Goal: Transaction & Acquisition: Purchase product/service

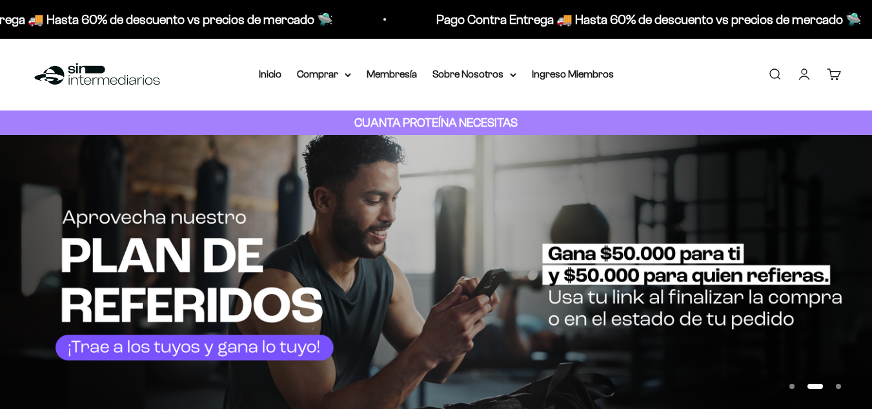
click at [324, 75] on summary "Comprar" at bounding box center [324, 74] width 54 height 17
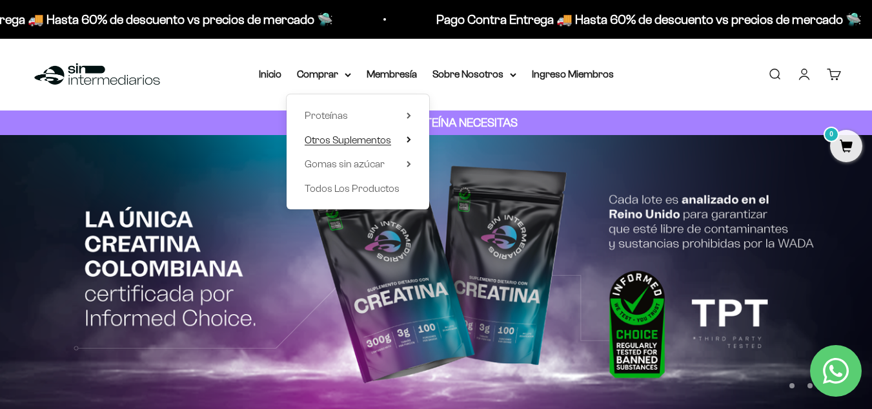
click at [384, 141] on span "Otros Suplementos" at bounding box center [348, 139] width 87 height 11
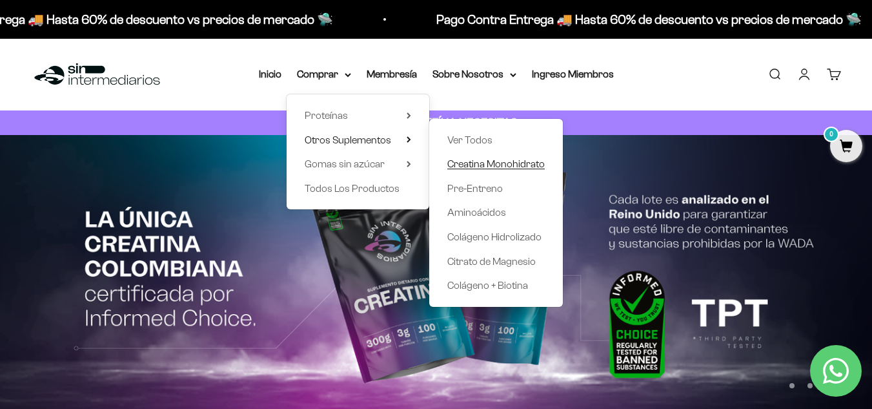
click at [490, 163] on span "Creatina Monohidrato" at bounding box center [497, 163] width 98 height 11
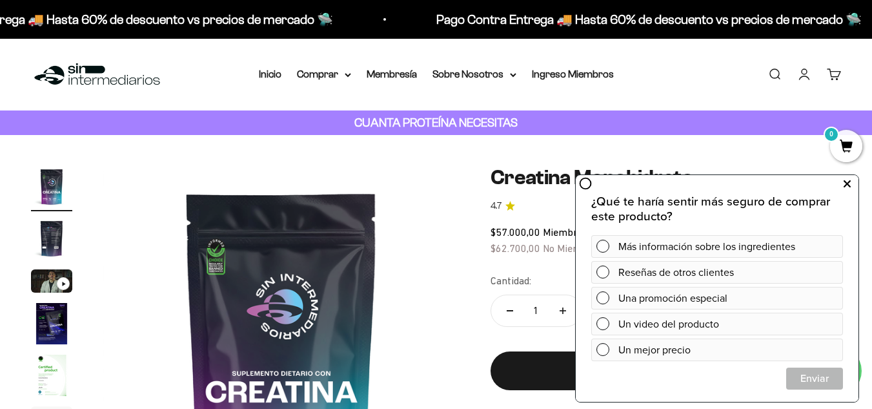
click at [846, 181] on icon at bounding box center [847, 184] width 7 height 17
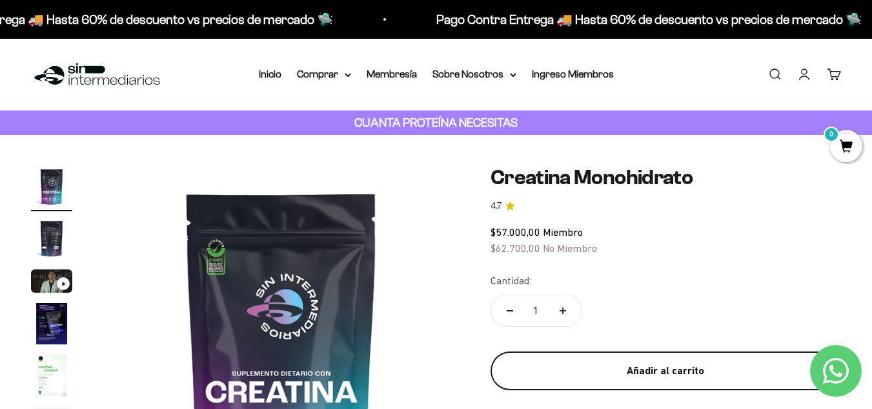
click at [665, 380] on button "Añadir al carrito" at bounding box center [666, 370] width 351 height 39
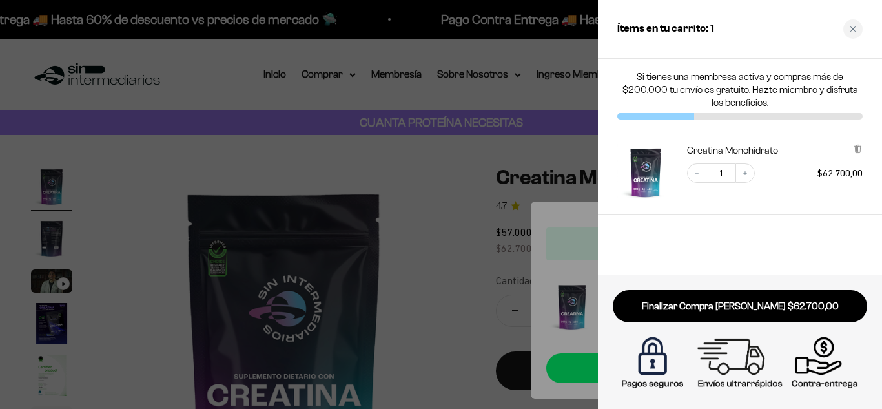
click at [410, 170] on div at bounding box center [441, 204] width 882 height 409
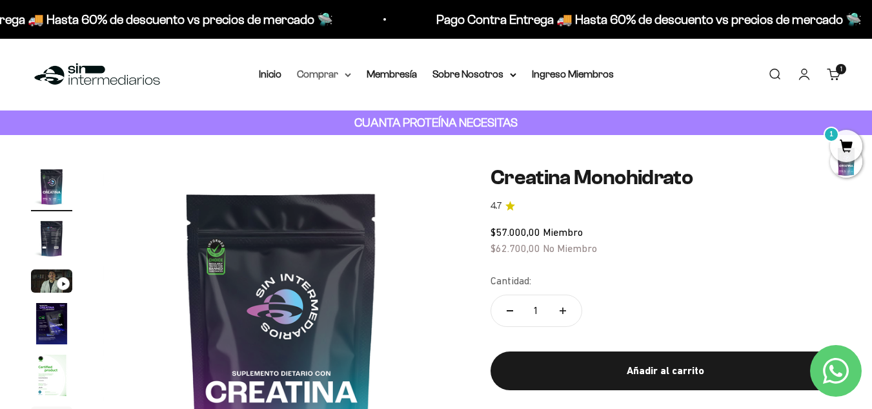
click at [307, 76] on summary "Comprar" at bounding box center [324, 74] width 54 height 17
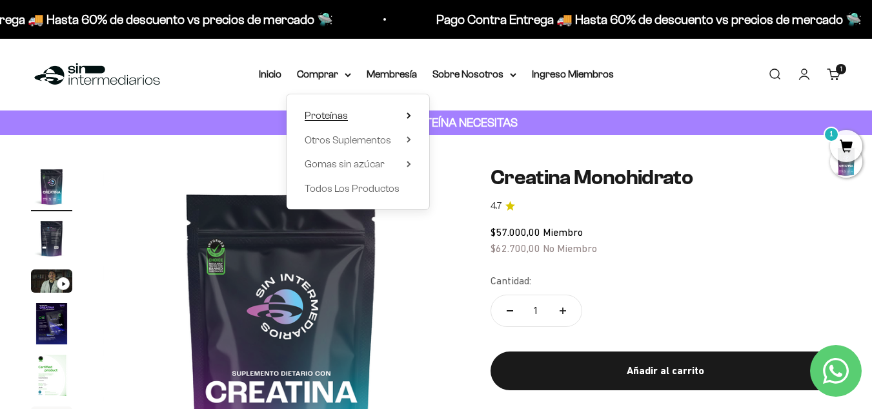
click at [319, 116] on span "Proteínas" at bounding box center [326, 115] width 43 height 11
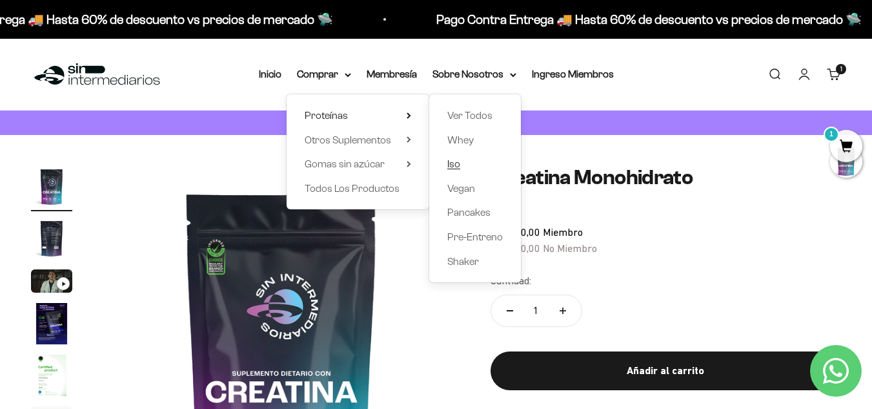
click at [455, 164] on span "Iso" at bounding box center [454, 163] width 13 height 11
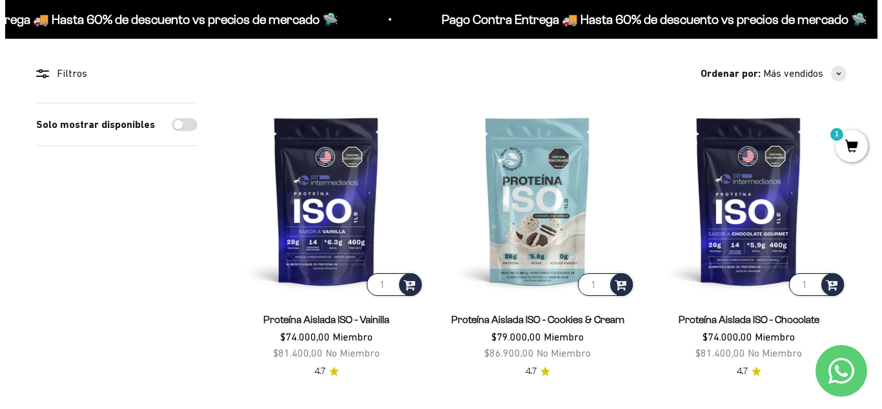
scroll to position [100, 0]
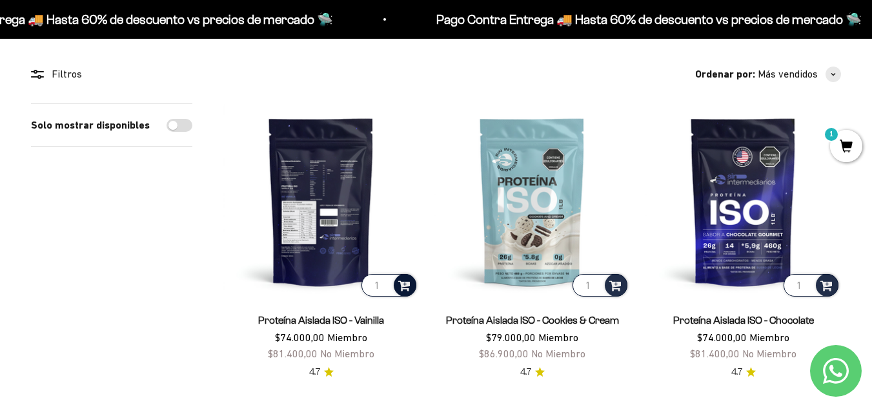
click at [401, 285] on span at bounding box center [404, 284] width 12 height 15
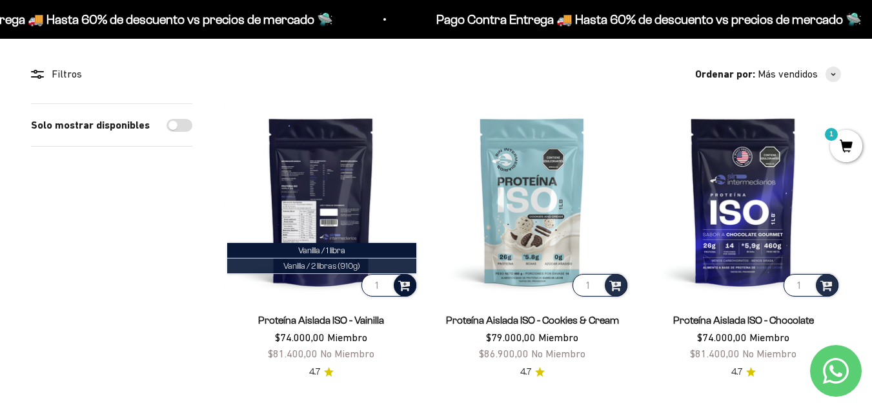
click at [340, 265] on span "Vanilla / 2 libras (910g)" at bounding box center [322, 266] width 77 height 10
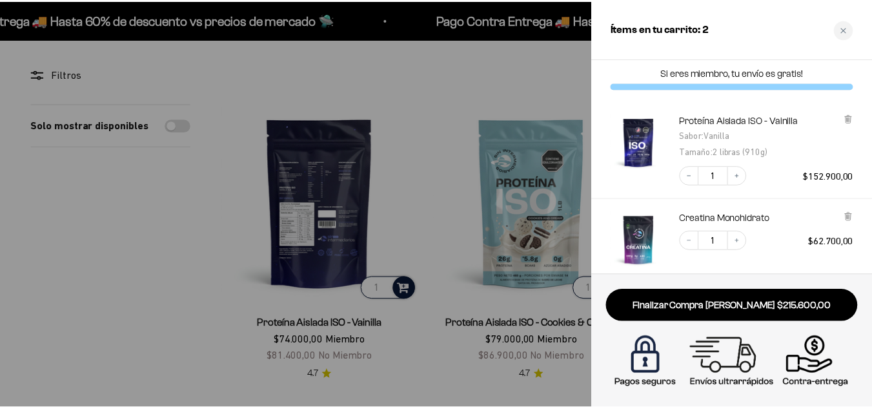
scroll to position [0, 0]
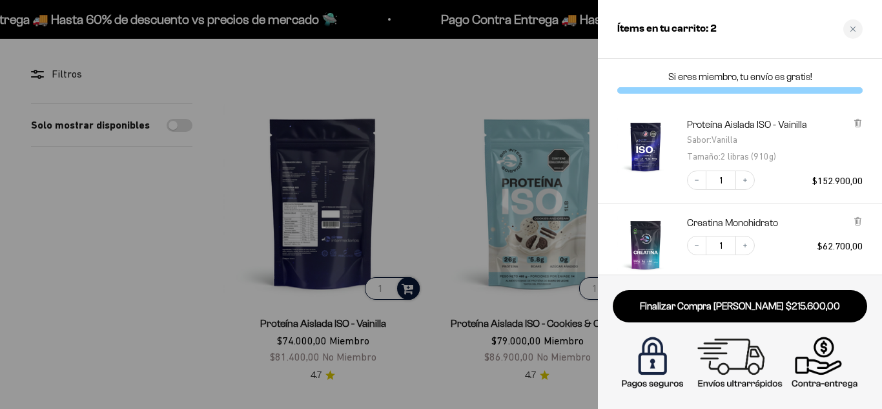
click at [442, 145] on div at bounding box center [441, 204] width 882 height 409
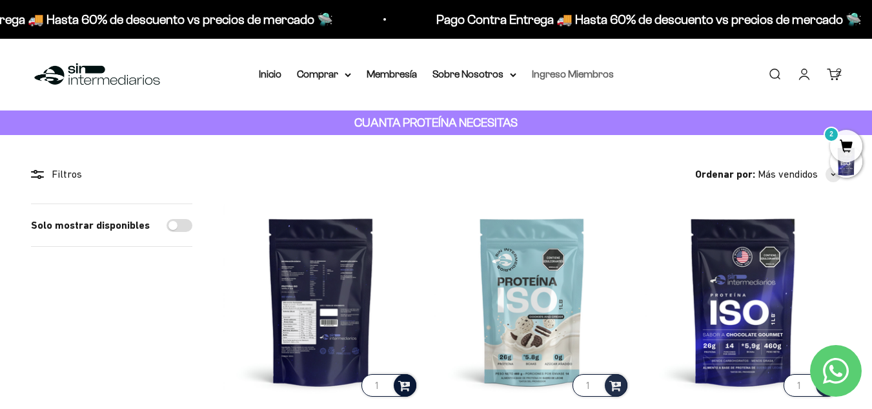
click at [567, 76] on link "Ingreso Miembros" at bounding box center [573, 73] width 82 height 11
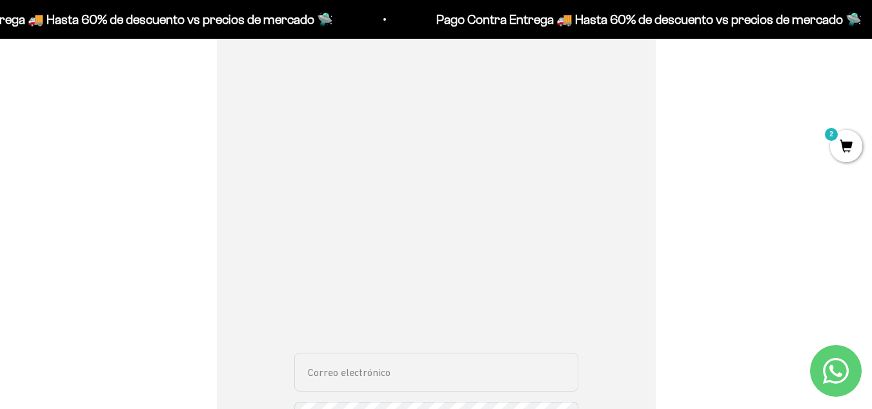
scroll to position [183, 0]
click at [405, 386] on input "Correo electrónico" at bounding box center [436, 370] width 284 height 39
type input "natisbautistad@hotmail.com"
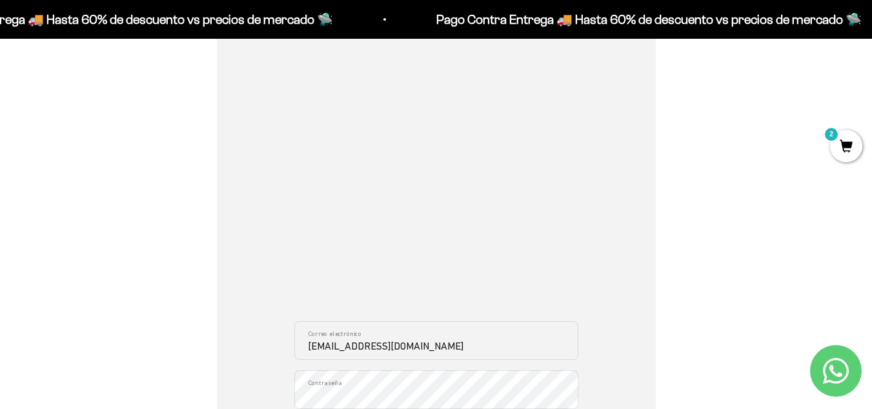
scroll to position [390, 0]
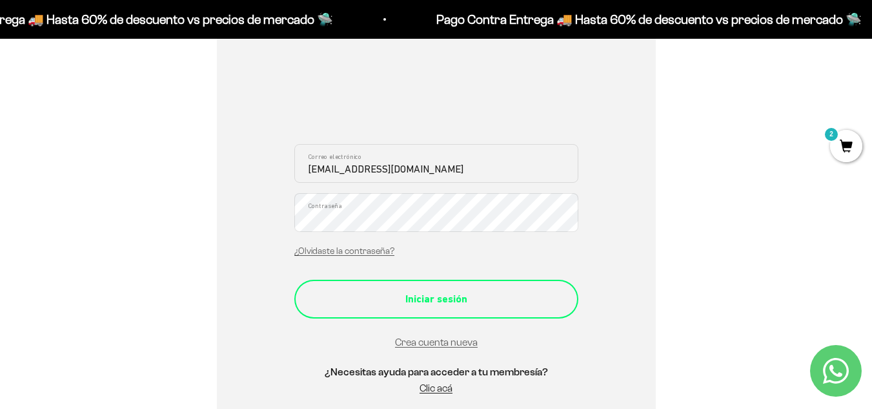
click at [431, 304] on div "Iniciar sesión" at bounding box center [436, 299] width 232 height 17
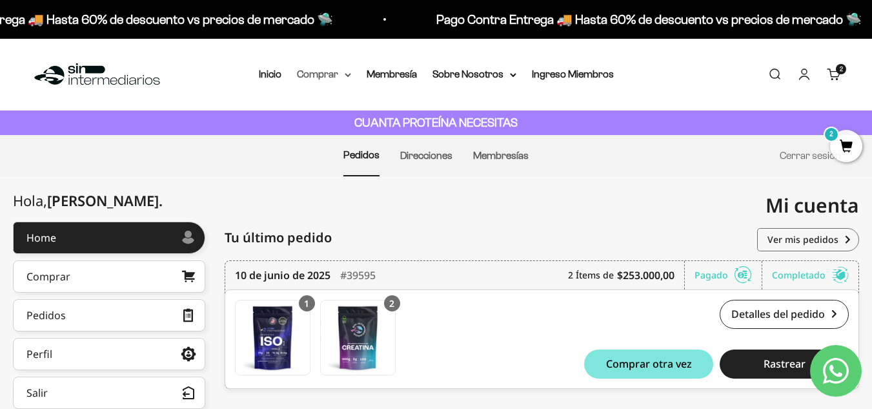
click at [325, 76] on summary "Comprar" at bounding box center [324, 74] width 54 height 17
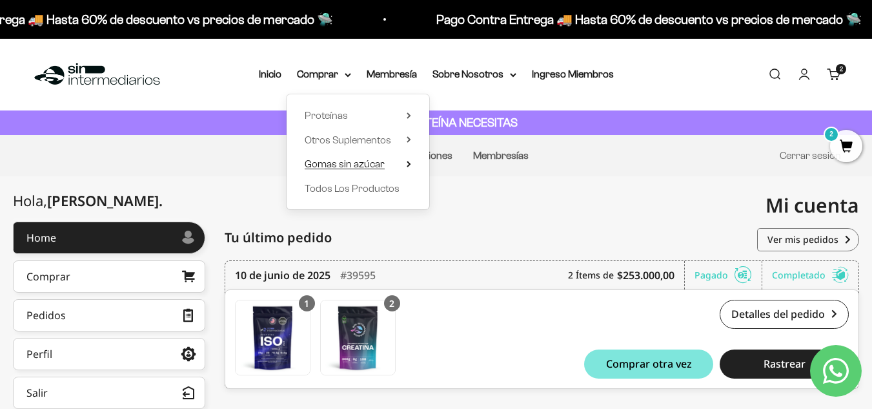
click at [353, 163] on span "Gomas sin azúcar" at bounding box center [345, 163] width 80 height 11
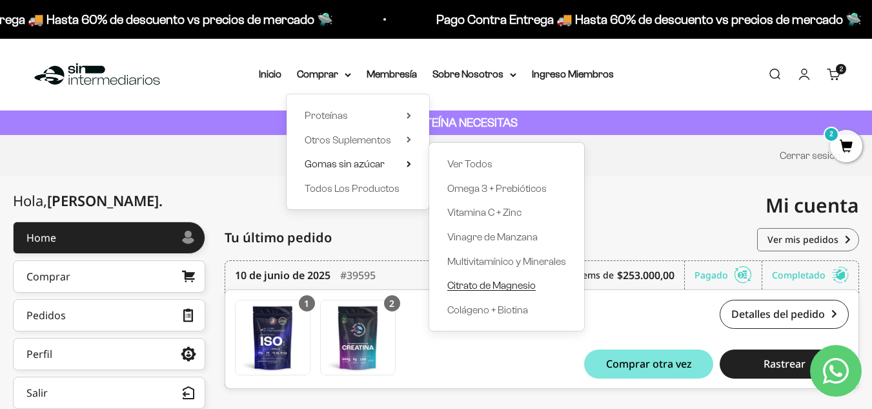
click at [481, 285] on span "Citrato de Magnesio" at bounding box center [492, 285] width 88 height 11
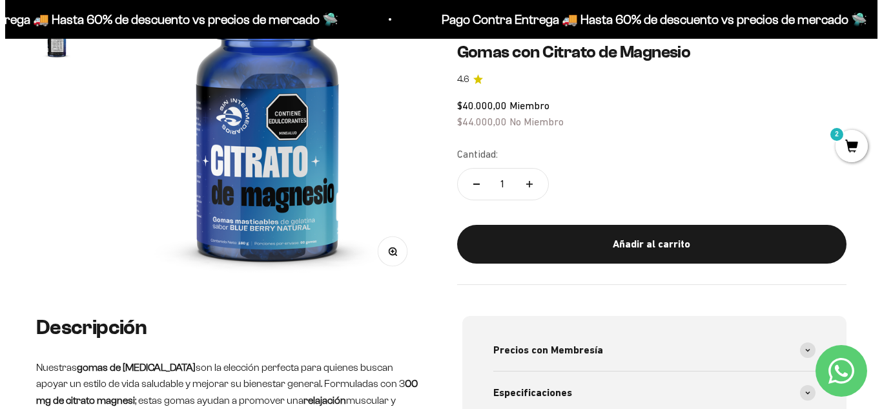
scroll to position [95, 0]
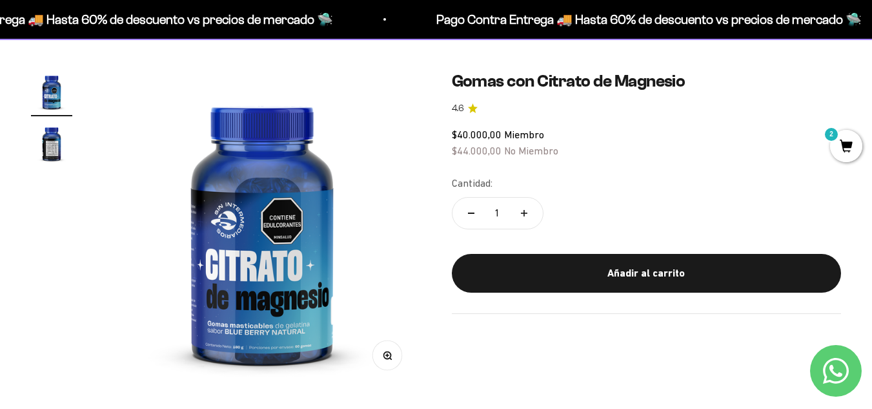
click at [526, 213] on icon "Aumentar cantidad" at bounding box center [524, 213] width 6 height 0
type input "2"
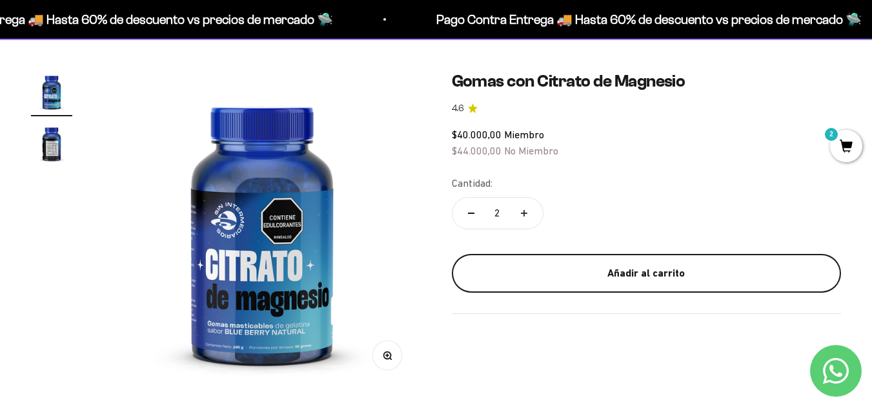
click at [573, 267] on div "Añadir al carrito" at bounding box center [647, 273] width 338 height 17
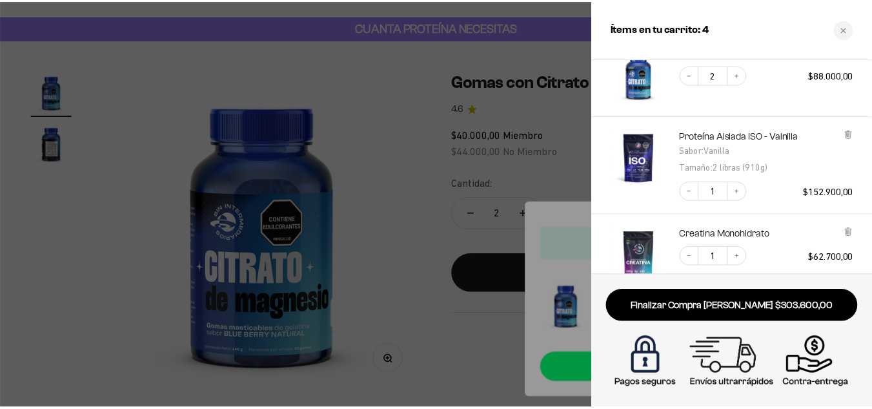
scroll to position [0, 0]
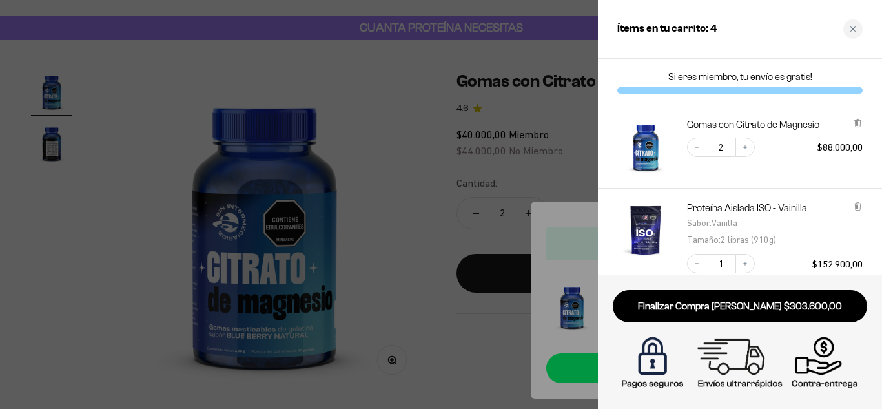
click at [423, 336] on div at bounding box center [441, 204] width 882 height 409
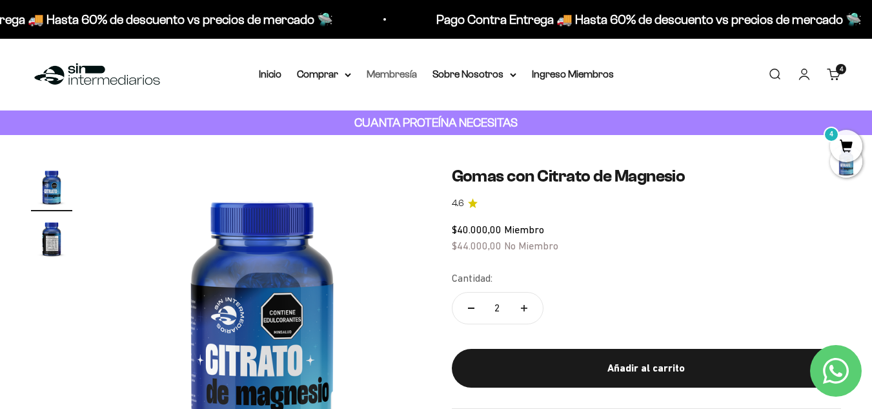
click at [401, 76] on link "Membresía" at bounding box center [392, 73] width 50 height 11
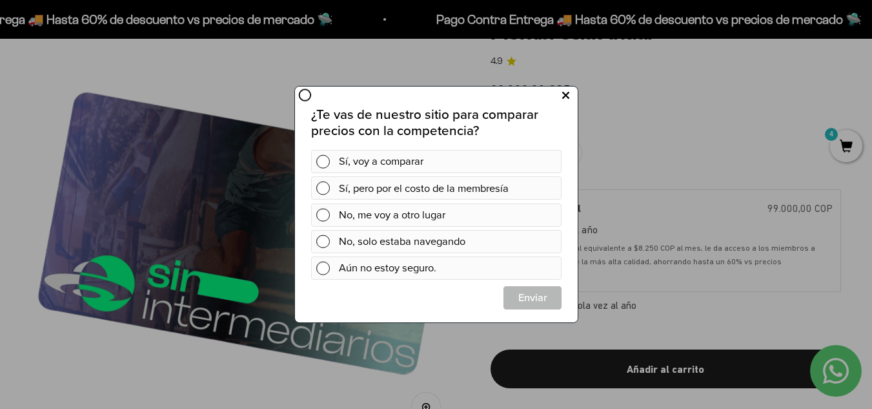
click at [559, 94] on button at bounding box center [565, 95] width 24 height 21
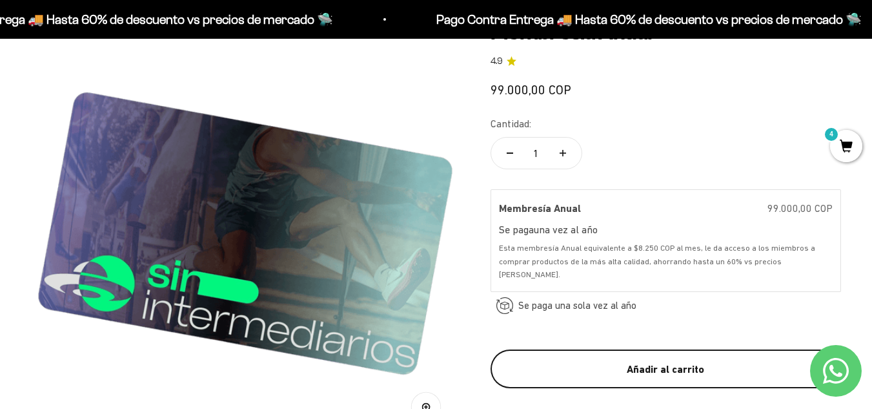
click at [565, 363] on div "Añadir al carrito" at bounding box center [666, 368] width 299 height 17
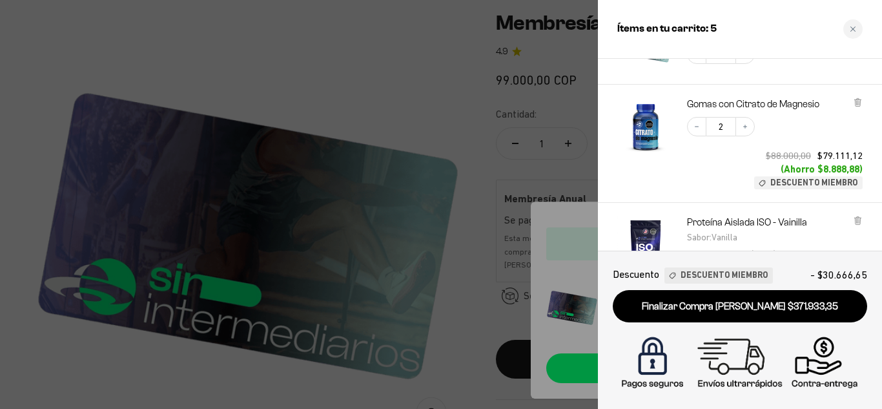
scroll to position [103, 0]
click at [697, 129] on icon "Decrease quantity" at bounding box center [697, 127] width 8 height 8
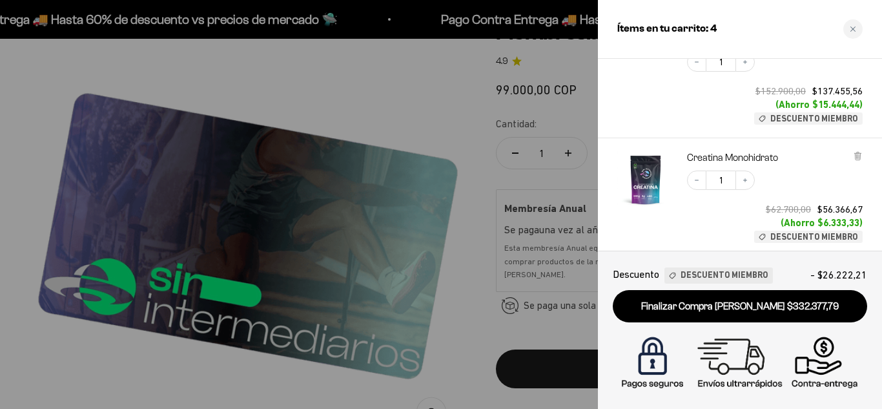
scroll to position [346, 0]
